Goal: Complete application form: Complete application form

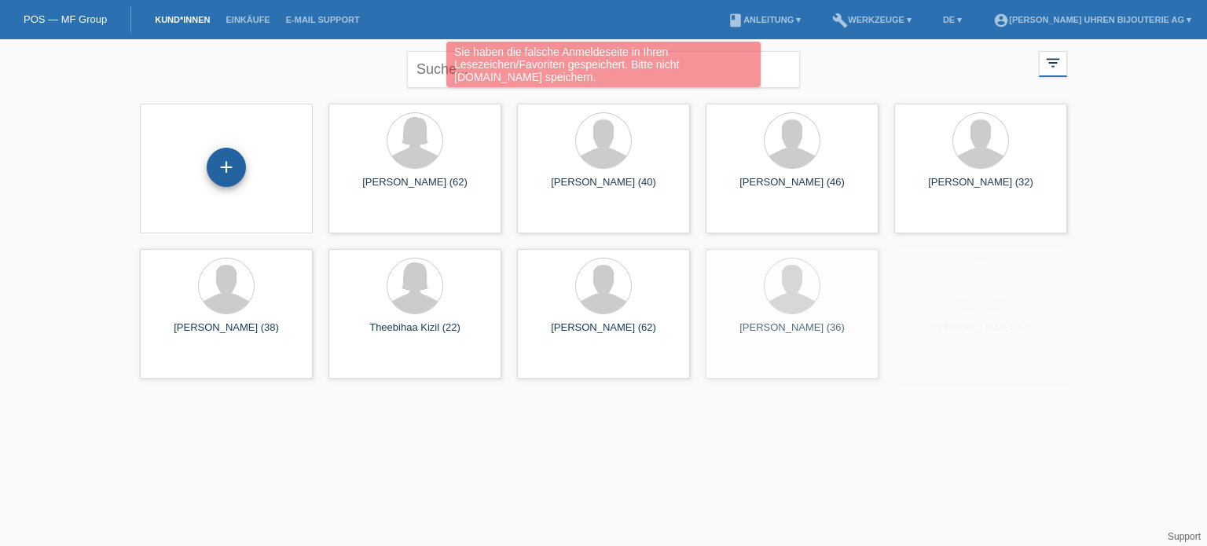
click at [223, 168] on div "+" at bounding box center [226, 167] width 39 height 39
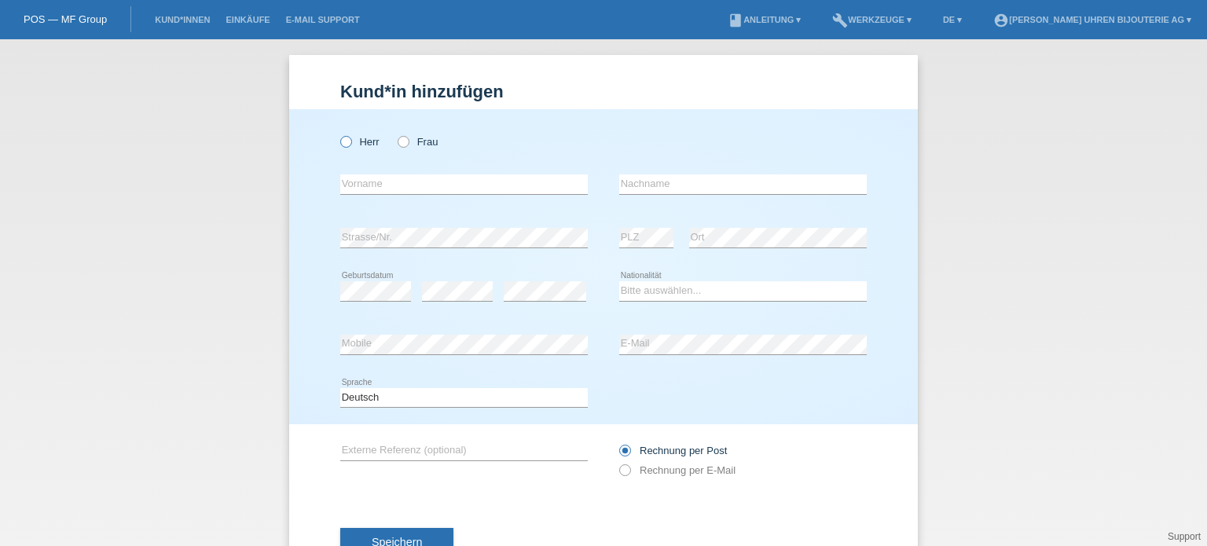
click at [340, 136] on input "Herr" at bounding box center [345, 141] width 10 height 10
radio input "true"
click at [371, 178] on input "text" at bounding box center [463, 184] width 247 height 20
paste input "Roland"
type input "Roland"
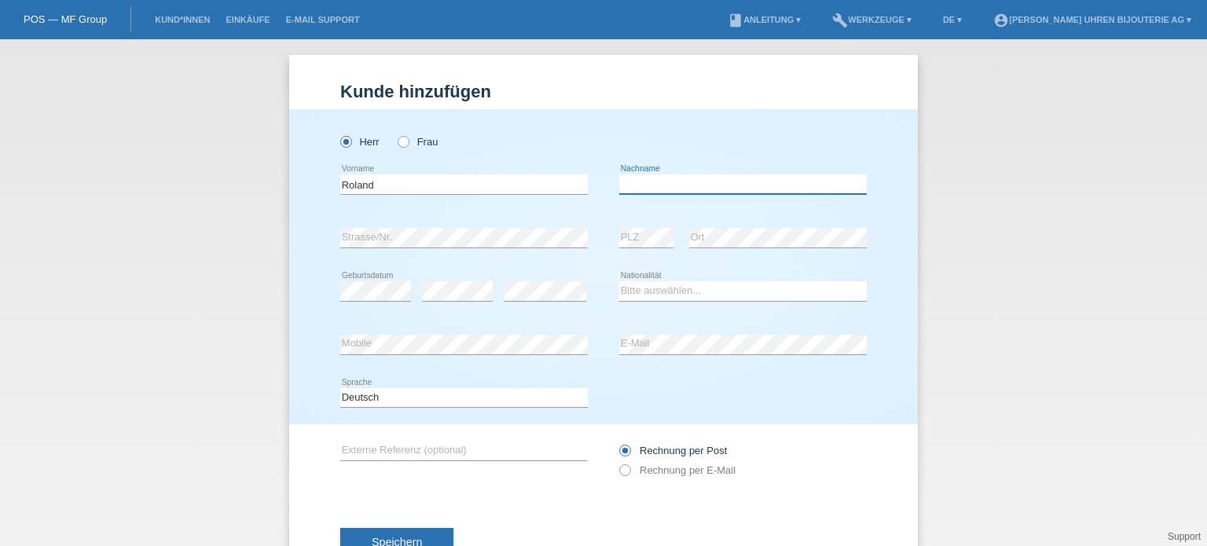
click at [661, 188] on input "text" at bounding box center [742, 184] width 247 height 20
paste input "[PERSON_NAME]"
type input "[PERSON_NAME]"
click at [449, 299] on div "error" at bounding box center [457, 291] width 71 height 20
click at [679, 294] on select "Bitte auswählen... Schweiz Deutschland Liechtenstein Österreich ------------ Af…" at bounding box center [742, 290] width 247 height 19
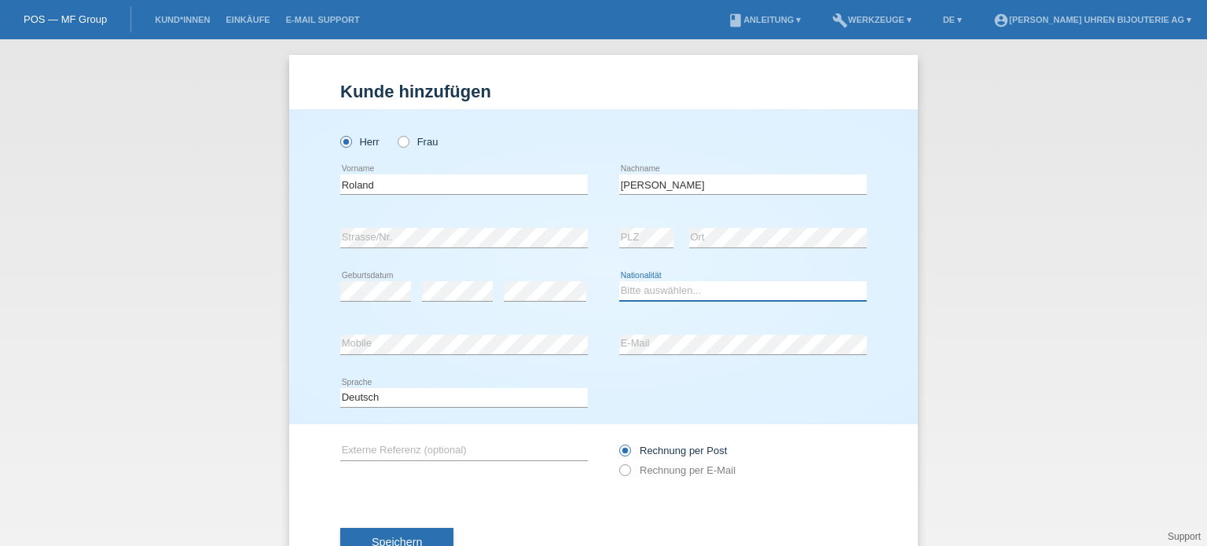
select select "CH"
click at [619, 281] on select "Bitte auswählen... Schweiz Deutschland Liechtenstein Österreich ------------ Af…" at bounding box center [742, 290] width 247 height 19
click at [458, 355] on div "error Mobile" at bounding box center [463, 344] width 247 height 53
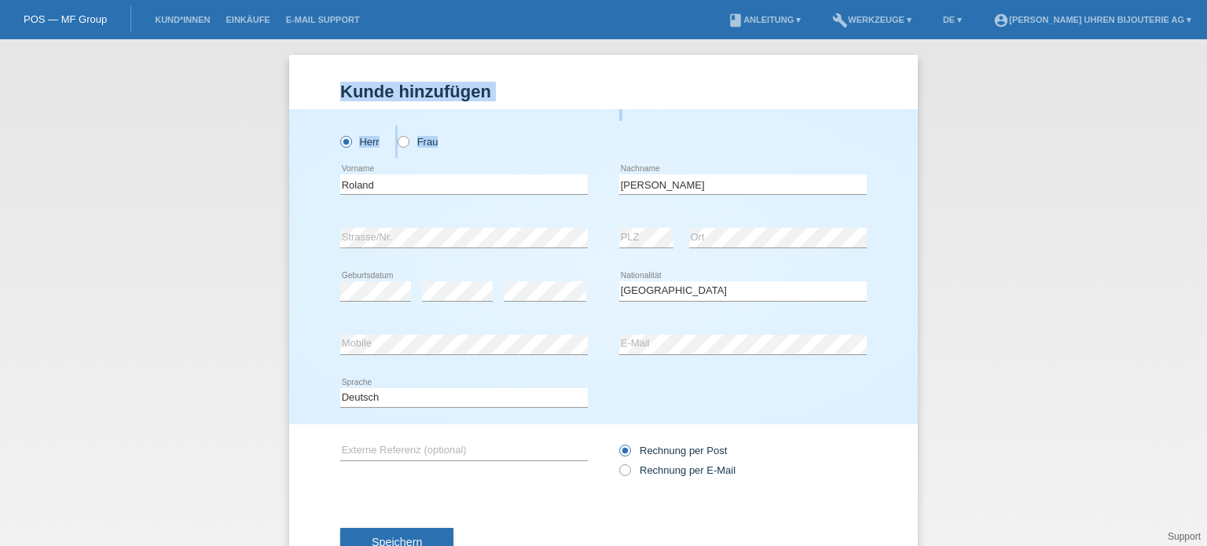
drag, startPoint x: 308, startPoint y: 95, endPoint x: 145, endPoint y: 5, distance: 186.7
click at [197, 49] on div "Kund*in hinzufügen Kunde hinzufügen Kundin hinzufügen Herr Frau Roland error Vo…" at bounding box center [603, 292] width 1207 height 507
click at [440, 449] on input "text" at bounding box center [463, 451] width 247 height 20
paste input "220.32.41.21.03.001"
type input "220.32.41.21.03.001"
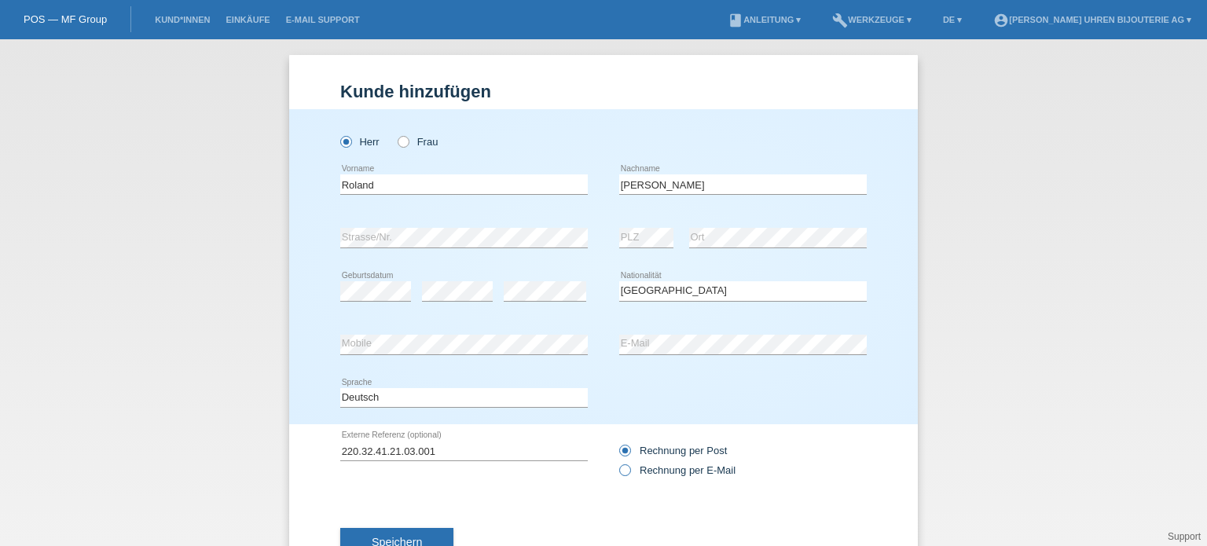
click at [617, 462] on icon at bounding box center [617, 462] width 0 height 0
click at [619, 474] on input "Rechnung per E-Mail" at bounding box center [624, 474] width 10 height 20
radio input "true"
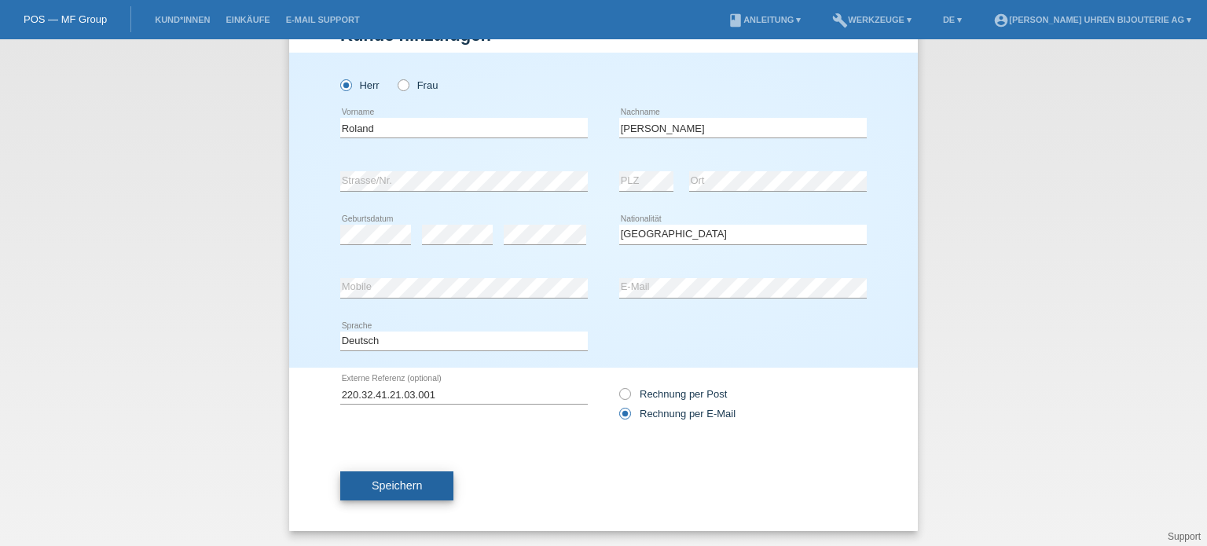
click at [424, 478] on button "Speichern" at bounding box center [396, 486] width 113 height 30
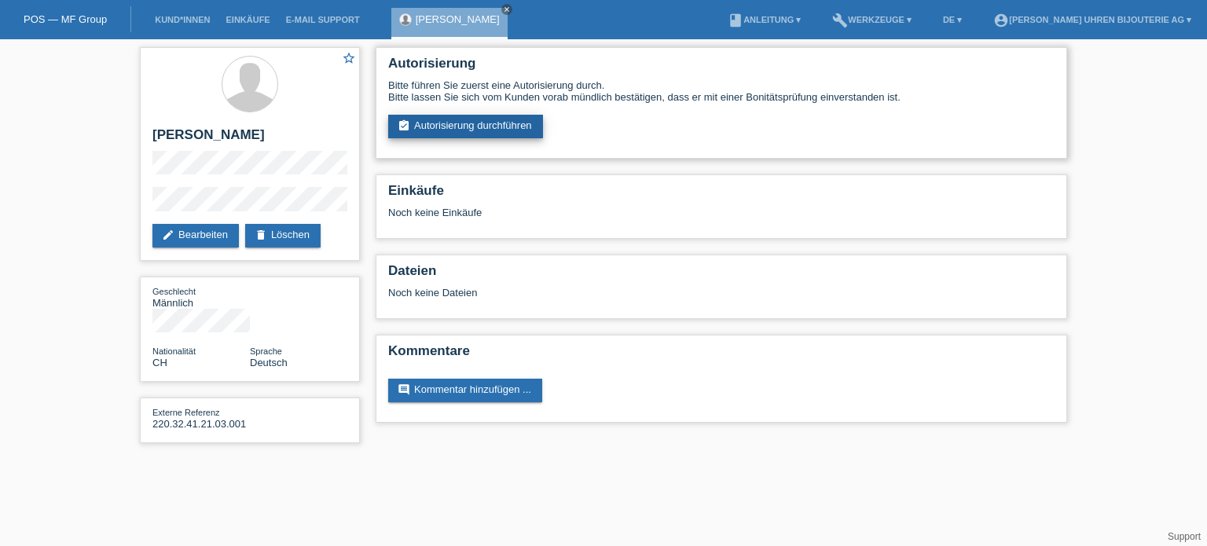
click at [493, 117] on link "assignment_turned_in Autorisierung durchführen" at bounding box center [465, 127] width 155 height 24
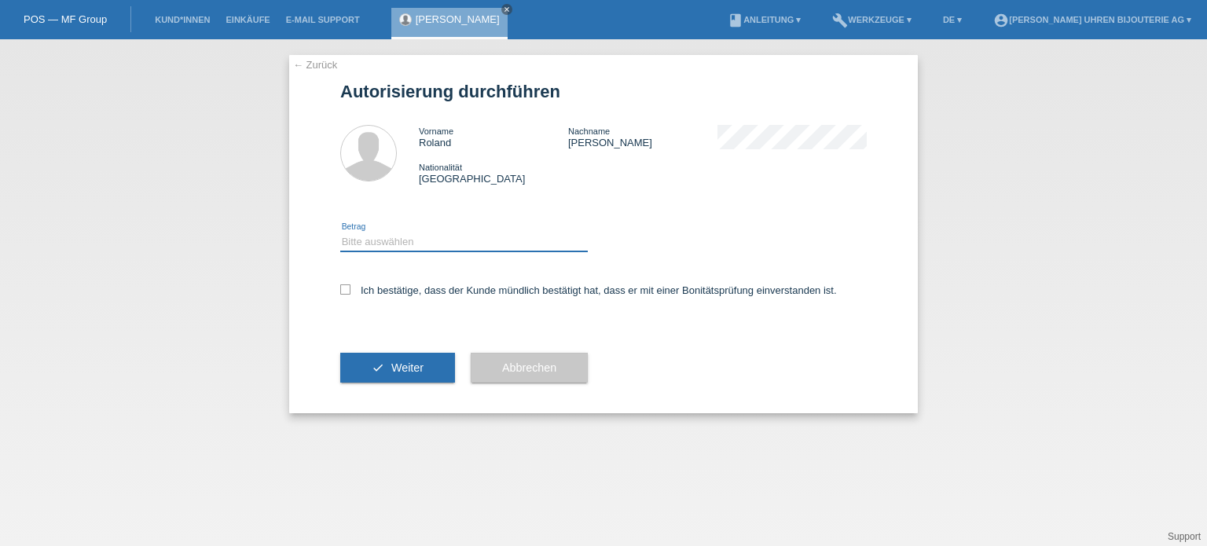
click at [443, 240] on select "Bitte auswählen CHF 1.00 - CHF 499.00 CHF 500.00 - CHF 1'999.00 CHF 2'000.00 - …" at bounding box center [463, 242] width 247 height 19
select select "3"
click at [340, 233] on select "Bitte auswählen CHF 1.00 - CHF 499.00 CHF 500.00 - CHF 1'999.00 CHF 2'000.00 - …" at bounding box center [463, 242] width 247 height 19
click at [342, 291] on icon at bounding box center [345, 289] width 10 height 10
click at [342, 291] on input "Ich bestätige, dass der Kunde mündlich bestätigt hat, dass er mit einer Bonität…" at bounding box center [345, 289] width 10 height 10
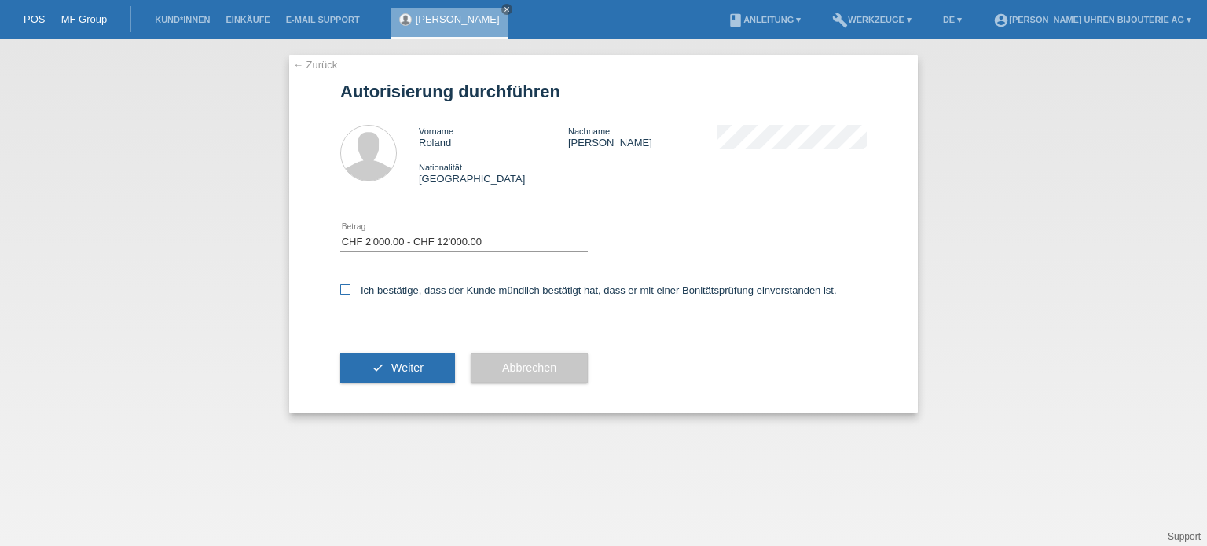
checkbox input "true"
click at [366, 360] on button "check Weiter" at bounding box center [397, 368] width 115 height 30
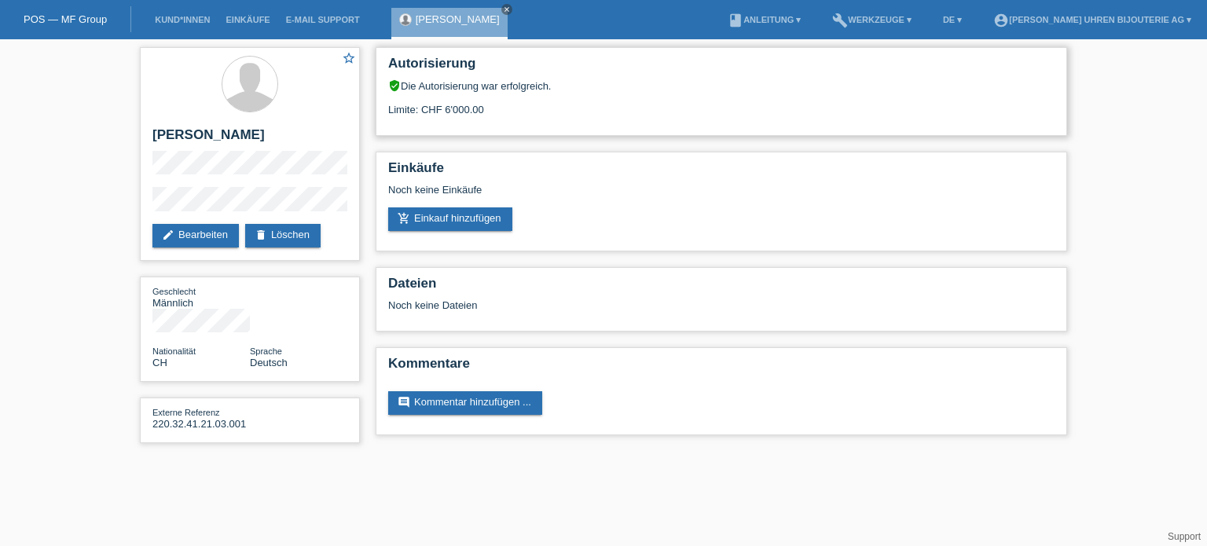
drag, startPoint x: 409, startPoint y: 108, endPoint x: 478, endPoint y: 109, distance: 69.9
click at [478, 109] on div "Limite: CHF 6'000.00" at bounding box center [721, 104] width 666 height 24
click at [465, 108] on div "Limite: CHF 6'000.00" at bounding box center [721, 104] width 666 height 24
